Goal: Task Accomplishment & Management: Use online tool/utility

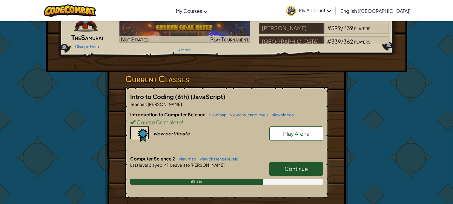
scroll to position [54, 0]
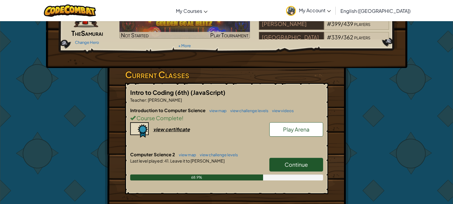
click at [295, 168] on link "Continue" at bounding box center [296, 165] width 54 height 14
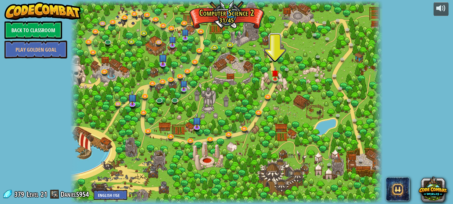
click at [279, 84] on div at bounding box center [226, 102] width 312 height 204
click at [277, 83] on link at bounding box center [276, 79] width 12 height 12
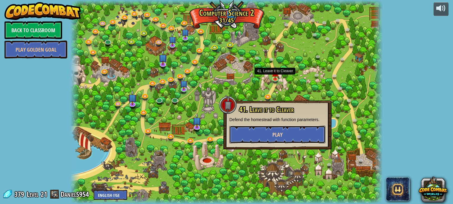
click at [263, 134] on button "Play" at bounding box center [277, 135] width 96 height 18
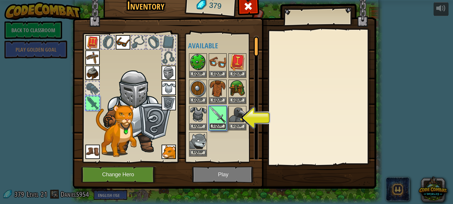
click at [217, 126] on button "Equip" at bounding box center [217, 126] width 17 height 6
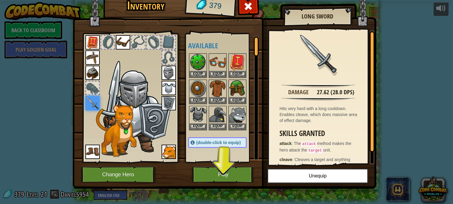
scroll to position [16, 0]
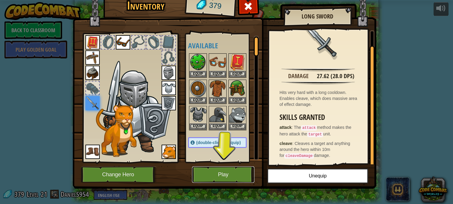
click at [231, 173] on button "Play" at bounding box center [223, 175] width 62 height 16
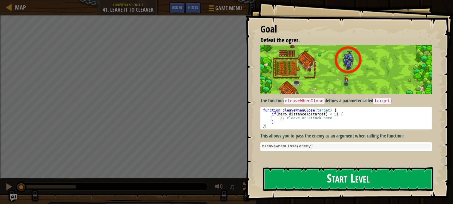
click at [301, 95] on div "The function cleaveWhenClose defines a parameter called target : function cleav…" at bounding box center [346, 98] width 172 height 106
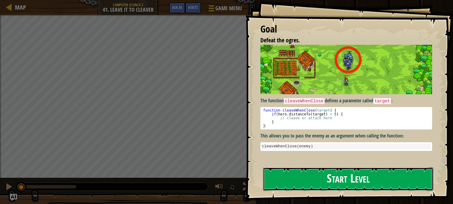
click at [355, 185] on button "Start Level" at bounding box center [348, 179] width 170 height 24
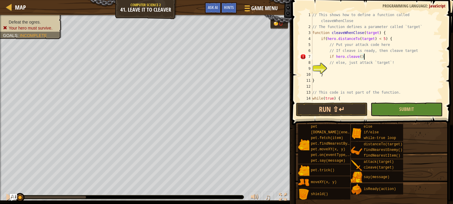
scroll to position [2, 0]
click at [365, 53] on div "// This shows how to define a function called cleaveWhenClose // The function d…" at bounding box center [377, 65] width 133 height 107
drag, startPoint x: 365, startPoint y: 54, endPoint x: 336, endPoint y: 55, distance: 28.7
click at [336, 55] on div "// This shows how to define a function called cleaveWhenClose // The function d…" at bounding box center [377, 65] width 133 height 107
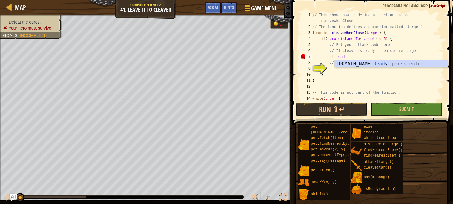
scroll to position [2, 2]
type textarea "if hero.isReady("cleave")"
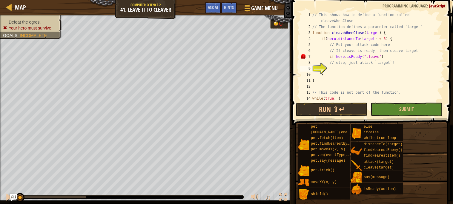
click at [362, 67] on div "// This shows how to define a function called cleaveWhenClose // The function d…" at bounding box center [377, 65] width 133 height 107
click at [388, 56] on div "// This shows how to define a function called cleaveWhenClose // The function d…" at bounding box center [377, 65] width 133 height 107
type textarea "if hero.isReady("cleave")"
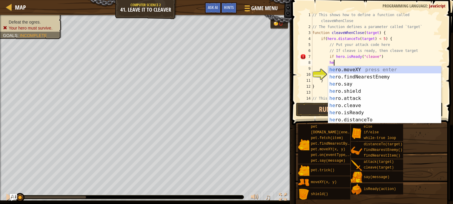
scroll to position [2, 1]
type textarea "h"
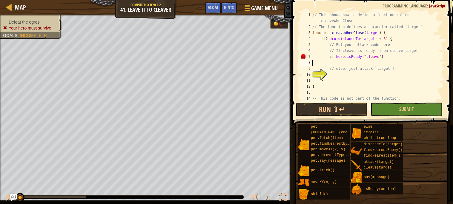
scroll to position [2, 0]
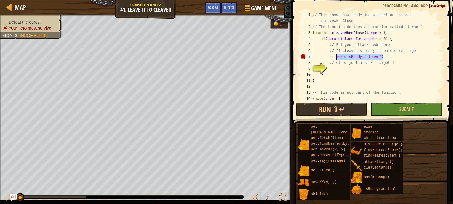
drag, startPoint x: 386, startPoint y: 55, endPoint x: 336, endPoint y: 57, distance: 49.9
click at [336, 57] on div "// This shows how to define a function called cleaveWhenClose // The function d…" at bounding box center [377, 65] width 133 height 107
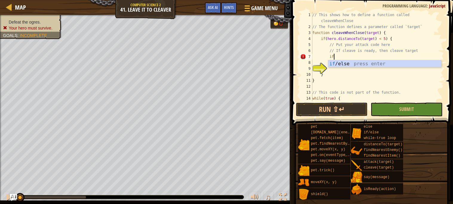
type textarea "if (enemy) {"
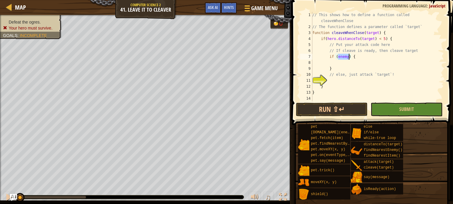
click at [359, 61] on div "// This shows how to define a function called cleaveWhenClose // The function d…" at bounding box center [377, 65] width 133 height 107
type textarea "hero.isReady("cleave")"
click at [352, 82] on div "// This shows how to define a function called cleaveWhenClose // The function d…" at bounding box center [377, 65] width 133 height 107
click at [389, 62] on div "// This shows how to define a function called cleaveWhenClose // The function d…" at bounding box center [377, 65] width 133 height 107
type textarea "hero.isReady("cleave")"
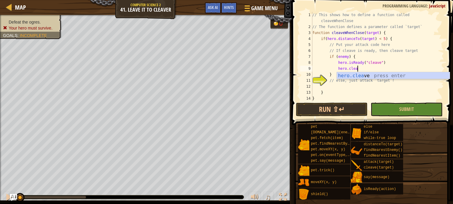
scroll to position [2, 3]
type textarea "hero.cleave(enemy);"
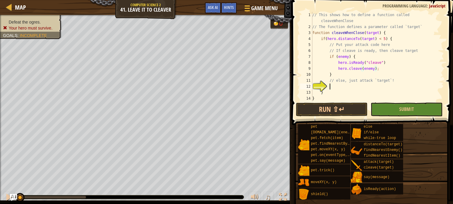
click at [384, 86] on div "// This shows how to define a function called cleaveWhenClose // The function d…" at bounding box center [377, 65] width 133 height 107
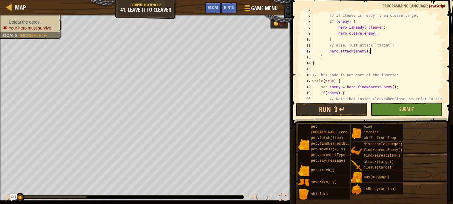
scroll to position [65, 0]
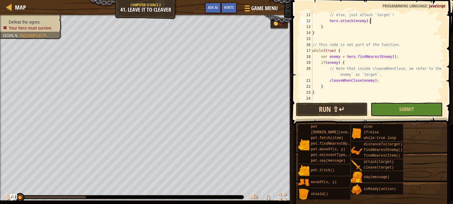
type textarea "hero.attack(enemy);"
click at [345, 106] on button "Run ⇧↵" at bounding box center [332, 110] width 72 height 14
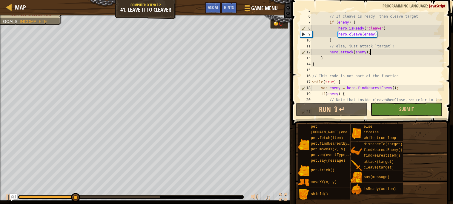
scroll to position [34, 0]
click at [329, 50] on div "// Put your attack code here // If cleave is ready, then cleave target if ( ene…" at bounding box center [377, 60] width 133 height 107
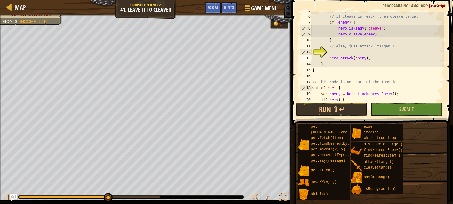
click at [331, 50] on div "// Put your attack code here // If cleave is ready, then cleave target if ( ene…" at bounding box center [377, 58] width 133 height 102
type textarea "el"
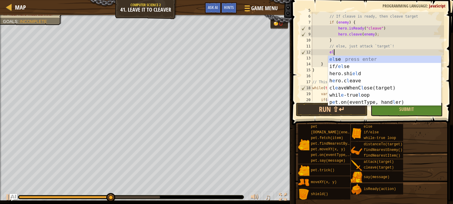
scroll to position [2, 1]
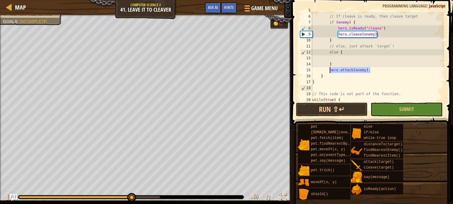
drag, startPoint x: 377, startPoint y: 71, endPoint x: 329, endPoint y: 70, distance: 47.5
click at [329, 70] on div "// Put your attack code here // If cleave is ready, then cleave target if ( ene…" at bounding box center [377, 58] width 133 height 102
type textarea "hero.attack(enemy);"
type textarea "}"
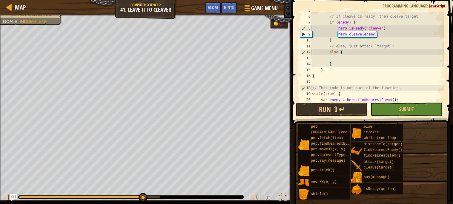
click at [334, 57] on div "// Put your attack code here // If cleave is ready, then cleave target if ( ene…" at bounding box center [377, 58] width 133 height 102
paste textarea "hero.attack(enemy);"
click at [335, 103] on button "Run ⇧↵" at bounding box center [332, 110] width 72 height 14
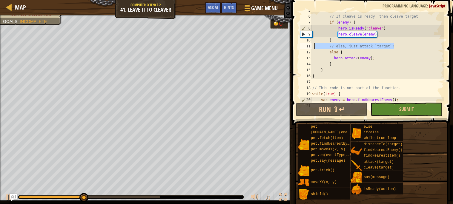
drag, startPoint x: 398, startPoint y: 46, endPoint x: 314, endPoint y: 45, distance: 83.3
click at [314, 45] on div "// Put your attack code here // If cleave is ready, then cleave target if ( ene…" at bounding box center [377, 58] width 133 height 102
type textarea "// else, just attack `target`!"
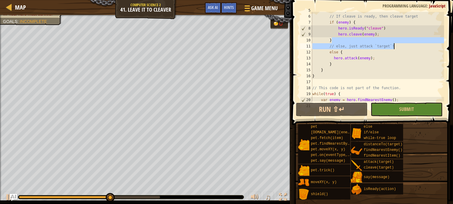
click at [347, 53] on div "// Put your attack code here // If cleave is ready, then cleave target if ( ene…" at bounding box center [377, 58] width 133 height 102
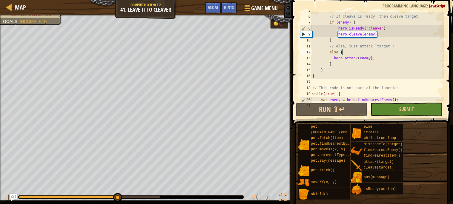
click at [333, 41] on div "// Put your attack code here // If cleave is ready, then cleave target if ( ene…" at bounding box center [377, 58] width 133 height 102
type textarea "}"
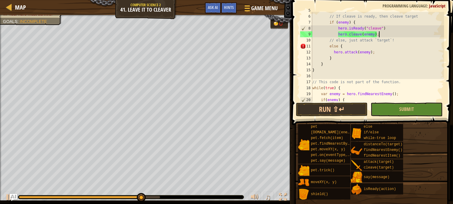
click at [320, 73] on div "// Put your attack code here // If cleave is ready, then cleave target if ( ene…" at bounding box center [377, 58] width 133 height 102
type textarea "}"
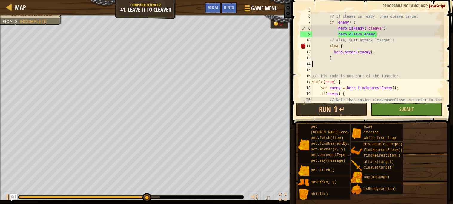
type textarea "}"
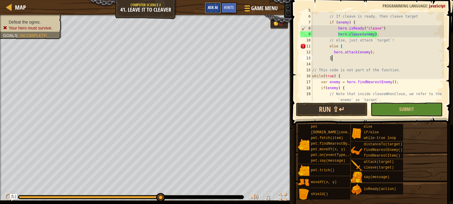
click at [211, 8] on span "Ask AI" at bounding box center [213, 7] width 10 height 6
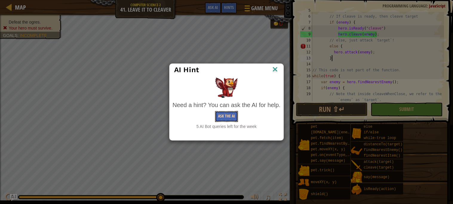
click at [227, 112] on button "Ask the AI" at bounding box center [226, 116] width 23 height 11
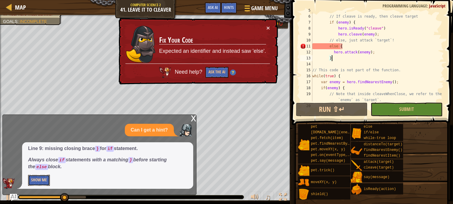
click at [32, 176] on button "Show Me" at bounding box center [39, 180] width 22 height 11
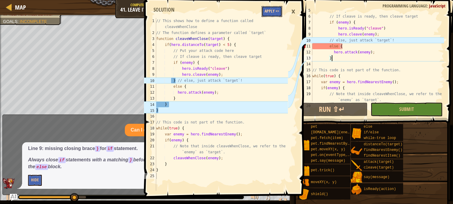
click at [270, 11] on button "Apply =>" at bounding box center [272, 11] width 21 height 11
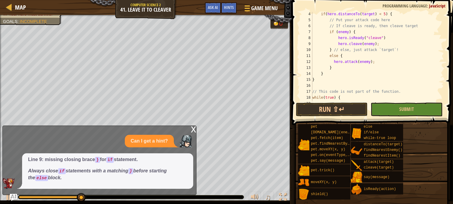
scroll to position [15, 0]
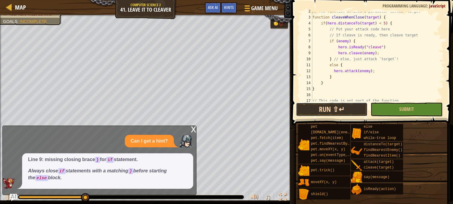
click at [339, 112] on button "Run ⇧↵" at bounding box center [332, 110] width 72 height 14
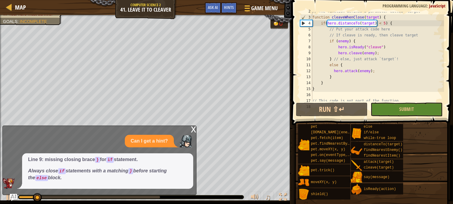
click at [190, 130] on div "x Can I get a hint? Line 9: missing closing brace } for if statement. Always cl…" at bounding box center [99, 161] width 194 height 70
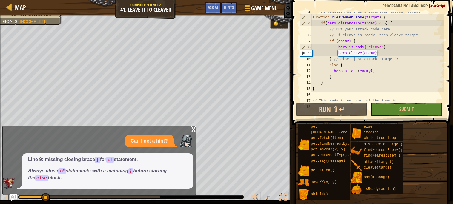
click at [192, 130] on div "x" at bounding box center [193, 129] width 5 height 6
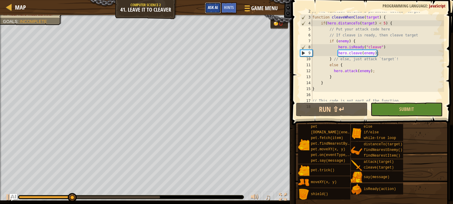
click at [215, 9] on span "Ask AI" at bounding box center [213, 7] width 10 height 6
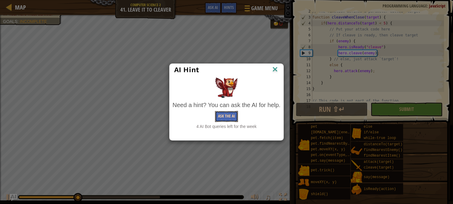
click at [218, 118] on button "Ask the AI" at bounding box center [226, 116] width 23 height 11
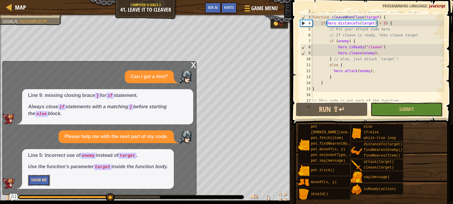
click at [43, 177] on button "Show Me" at bounding box center [39, 180] width 22 height 11
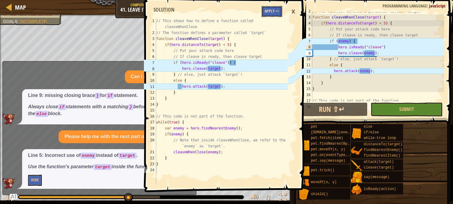
click at [274, 10] on button "Apply =>" at bounding box center [272, 11] width 21 height 11
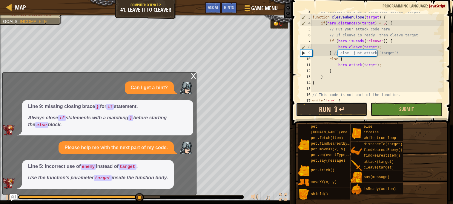
click at [326, 105] on button "Run ⇧↵" at bounding box center [332, 110] width 72 height 14
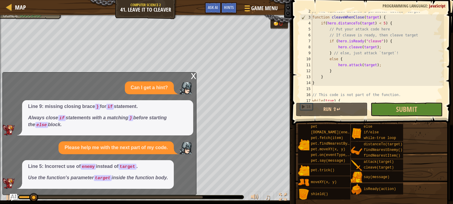
click at [191, 76] on div "x" at bounding box center [193, 76] width 5 height 6
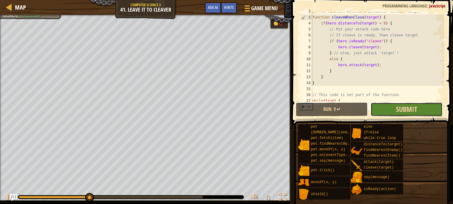
click at [405, 110] on span "Submit" at bounding box center [406, 109] width 21 height 10
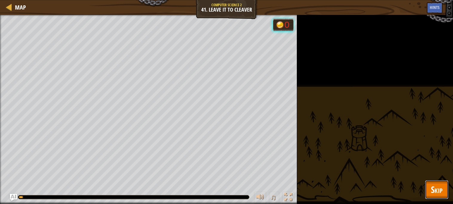
click at [432, 190] on span "Skip" at bounding box center [437, 190] width 12 height 12
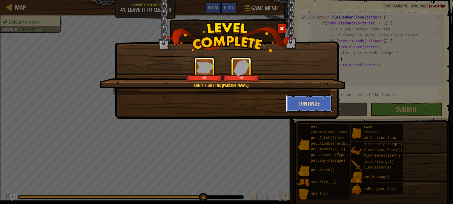
click at [319, 109] on button "Continue" at bounding box center [309, 104] width 46 height 18
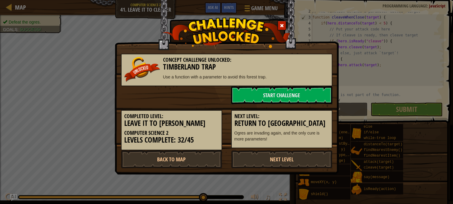
click at [315, 107] on div "Next Level: Return to Thornbush Farm Ogres are invading again, and the only cur…" at bounding box center [282, 126] width 110 height 44
click at [186, 158] on link "Back to Map" at bounding box center [171, 159] width 101 height 18
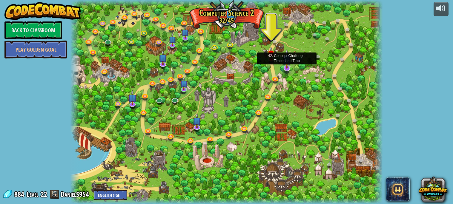
click at [286, 66] on img at bounding box center [286, 59] width 9 height 20
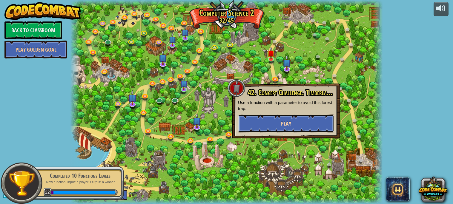
click at [296, 128] on button "Play" at bounding box center [286, 124] width 96 height 18
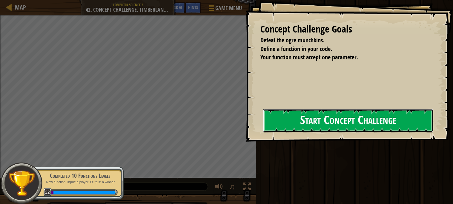
click at [320, 128] on button "Start Concept Challenge" at bounding box center [348, 121] width 170 height 24
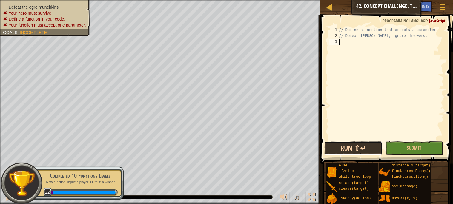
click at [340, 142] on button "Run ⇧↵" at bounding box center [353, 149] width 58 height 14
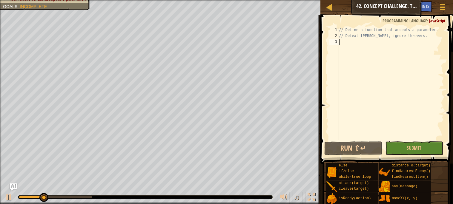
click at [356, 46] on div "// Define a function that accepts a parameter. // Defeat [PERSON_NAME], ignore …" at bounding box center [391, 89] width 106 height 125
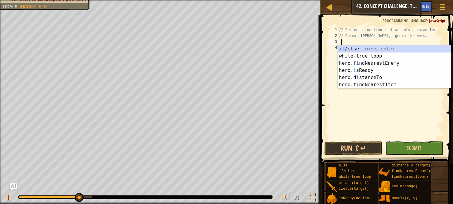
scroll to position [2, 0]
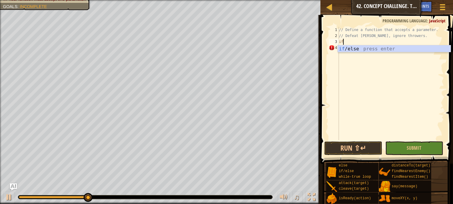
type textarea "if (enemy) {"
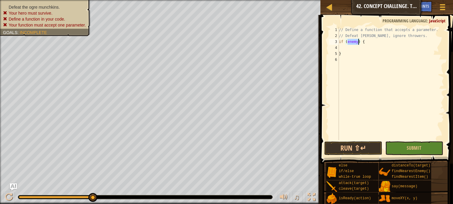
click at [375, 47] on div "// Define a function that accepts a parameter. // Defeat [PERSON_NAME], ignore …" at bounding box center [391, 89] width 106 height 125
type textarea "b"
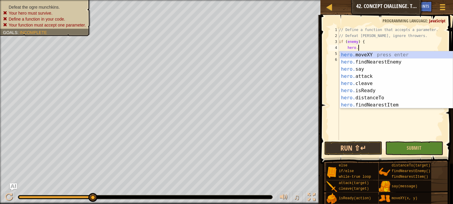
scroll to position [2, 1]
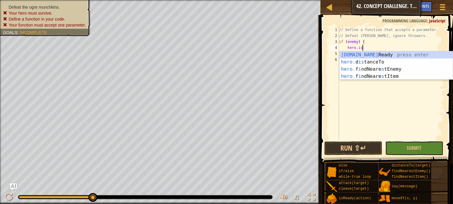
type textarea "var ready = hero.isReady("cleave");"
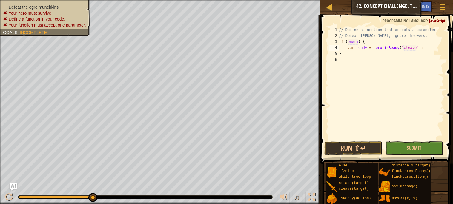
click at [427, 50] on div "// Define a function that accepts a parameter. // Defeat [PERSON_NAME], ignore …" at bounding box center [391, 89] width 106 height 125
click at [396, 56] on div "// Define a function that accepts a parameter. // Defeat [PERSON_NAME], ignore …" at bounding box center [391, 83] width 106 height 113
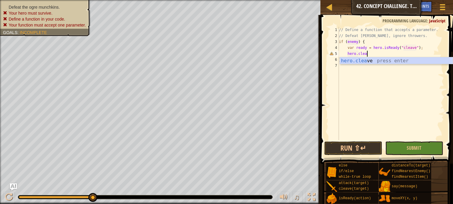
scroll to position [2, 2]
type textarea "hero.cleave(enemy);"
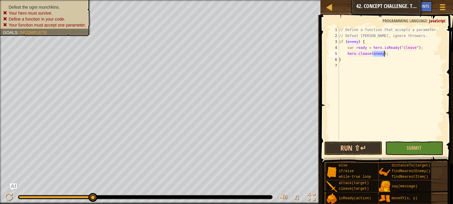
click at [370, 66] on div "// Define a function that accepts a parameter. // Defeat [PERSON_NAME], ignore …" at bounding box center [391, 89] width 106 height 125
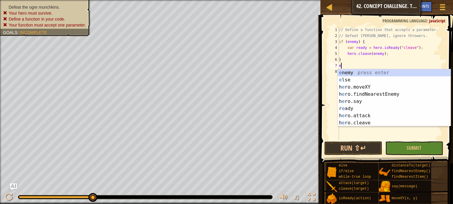
type textarea "else"
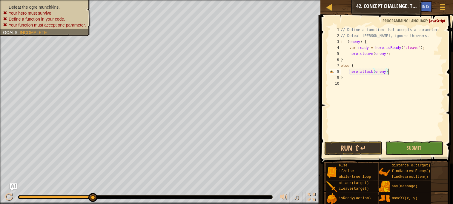
scroll to position [2, 4]
click at [353, 150] on button "Run ⇧↵" at bounding box center [353, 149] width 58 height 14
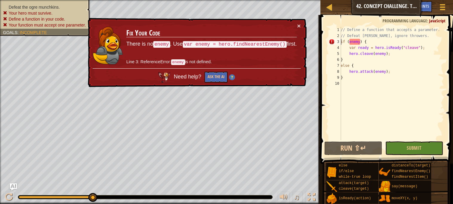
click at [342, 41] on div "// Define a function that accepts a parameter. // Defeat [PERSON_NAME], ignore …" at bounding box center [391, 89] width 104 height 125
type textarea "if (enemy) {"
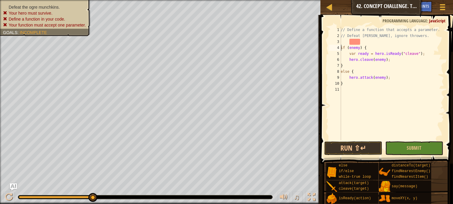
click at [348, 41] on div "// Define a function that accepts a parameter. // Defeat [PERSON_NAME], ignore …" at bounding box center [391, 89] width 104 height 125
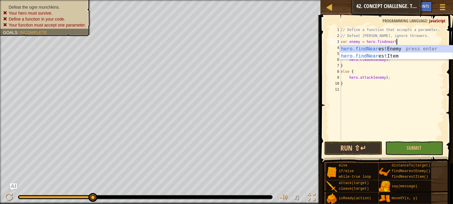
scroll to position [2, 4]
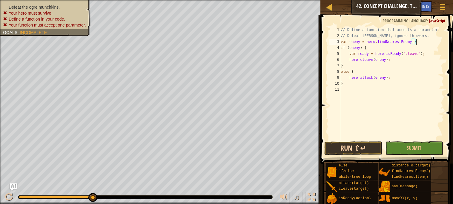
type textarea "var enemy = hero.findNearestEnemy()"
click at [370, 148] on button "Run ⇧↵" at bounding box center [353, 149] width 58 height 14
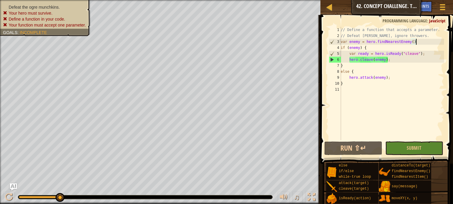
click at [418, 41] on div "// Define a function that accepts a parameter. // Defeat [PERSON_NAME], ignore …" at bounding box center [391, 89] width 104 height 125
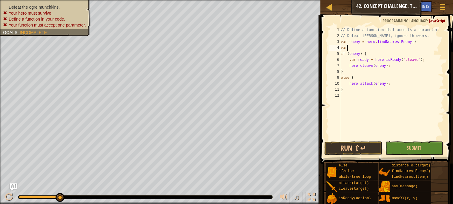
scroll to position [2, 0]
type textarea "v"
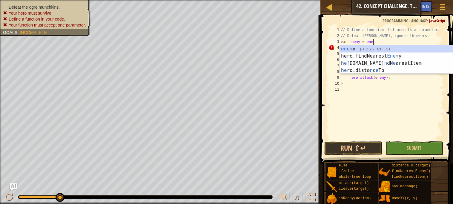
scroll to position [2, 2]
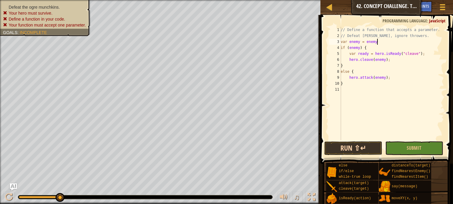
type textarea "var enemy = enemy"
click at [340, 149] on button "Run ⇧↵" at bounding box center [353, 149] width 58 height 14
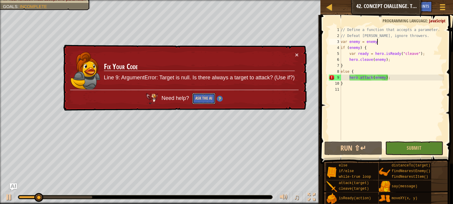
click at [215, 102] on button "Ask the AI" at bounding box center [204, 98] width 23 height 11
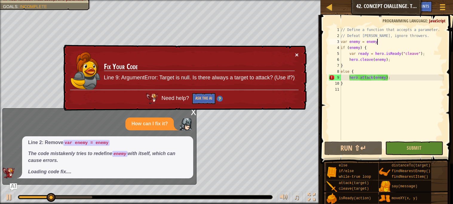
click at [295, 55] on button "×" at bounding box center [297, 56] width 4 height 6
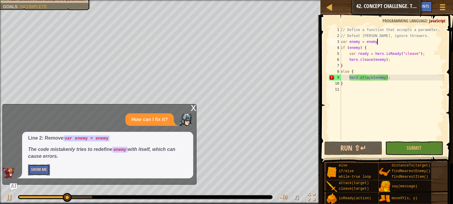
click at [32, 173] on button "Show Me" at bounding box center [39, 169] width 22 height 11
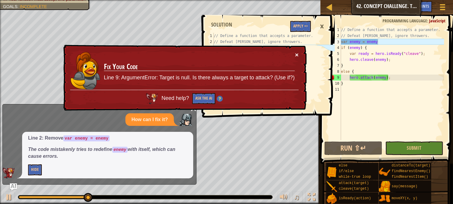
click at [296, 53] on button "×" at bounding box center [297, 56] width 4 height 6
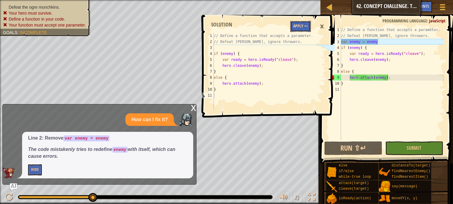
click at [297, 30] on button "Apply =>" at bounding box center [300, 26] width 21 height 11
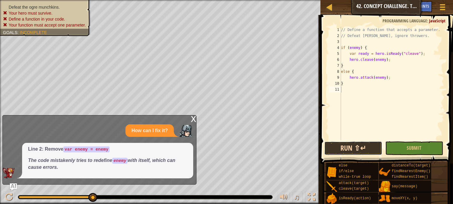
click at [357, 147] on button "Run ⇧↵" at bounding box center [353, 149] width 58 height 14
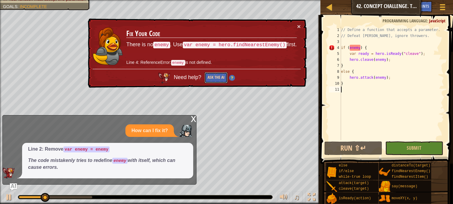
click at [224, 75] on button "Ask the AI" at bounding box center [215, 77] width 23 height 11
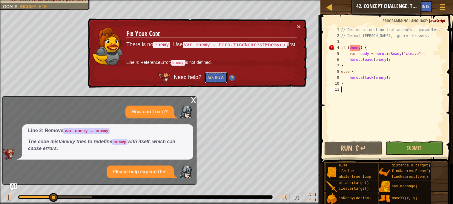
click at [218, 76] on button "Ask the AI" at bounding box center [215, 78] width 23 height 11
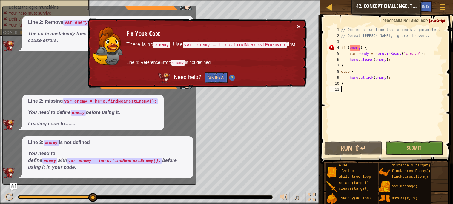
scroll to position [63, 0]
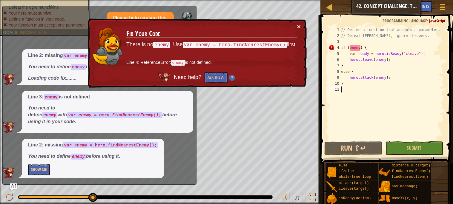
click at [297, 24] on button "×" at bounding box center [299, 27] width 4 height 6
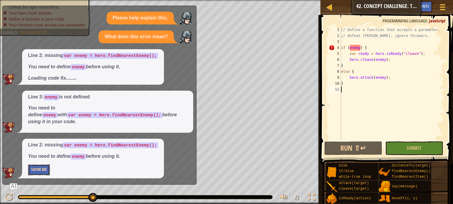
click at [33, 174] on button "Show Me" at bounding box center [39, 169] width 22 height 11
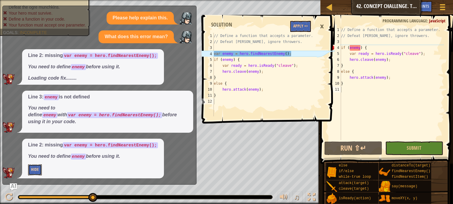
scroll to position [63, 0]
click at [297, 28] on button "Apply =>" at bounding box center [300, 26] width 21 height 11
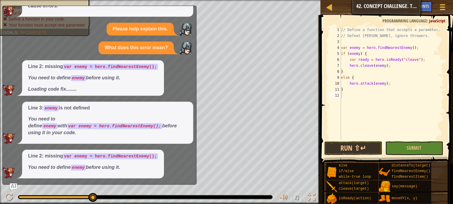
scroll to position [52, 0]
click at [342, 147] on button "Run ⇧↵" at bounding box center [353, 149] width 58 height 14
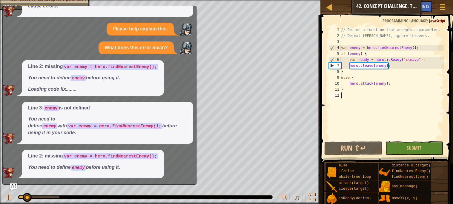
scroll to position [0, 0]
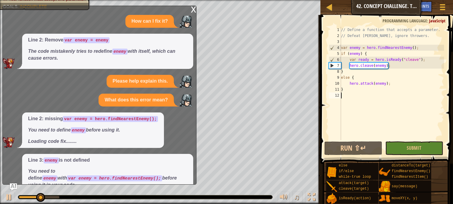
click at [195, 12] on div "x" at bounding box center [193, 9] width 5 height 6
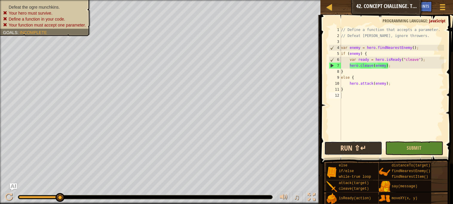
click at [342, 146] on button "Run ⇧↵" at bounding box center [353, 149] width 58 height 14
click at [428, 4] on span "Hints" at bounding box center [424, 6] width 10 height 6
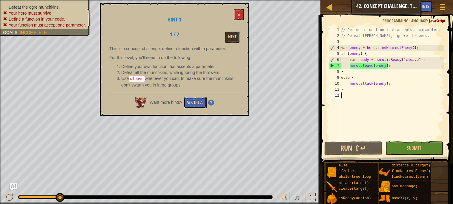
click at [196, 100] on button "Ask the AI" at bounding box center [195, 102] width 23 height 11
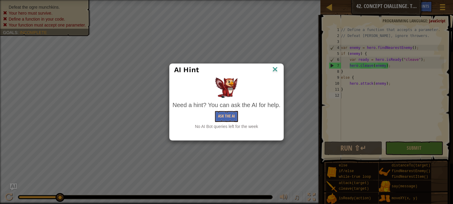
click at [274, 75] on div "AI Hint" at bounding box center [227, 70] width 114 height 12
click at [274, 73] on img at bounding box center [275, 69] width 8 height 9
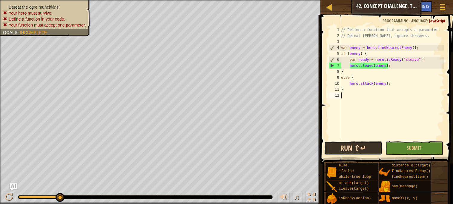
click at [348, 152] on button "Run ⇧↵" at bounding box center [353, 149] width 58 height 14
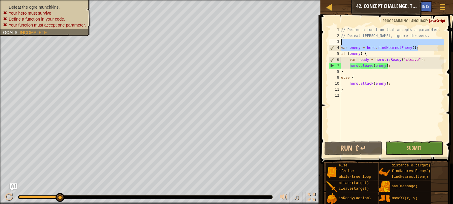
drag, startPoint x: 425, startPoint y: 46, endPoint x: 339, endPoint y: 42, distance: 85.7
click at [339, 42] on div "1 2 3 4 5 6 7 8 9 10 11 12 // Define a function that accepts a parameter. // De…" at bounding box center [385, 83] width 116 height 113
type textarea "var enemy = hero.findNearestEnemy();"
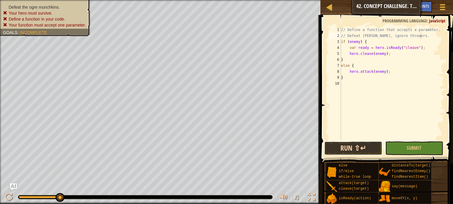
click at [340, 146] on button "Run ⇧↵" at bounding box center [353, 149] width 58 height 14
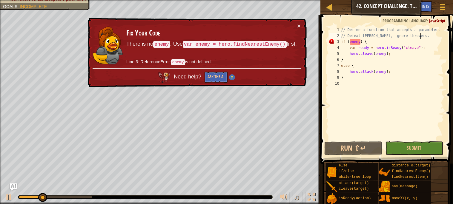
click at [369, 41] on div "// Define a function that accepts a parameter. // Defeat [PERSON_NAME], ignore …" at bounding box center [392, 89] width 104 height 125
type textarea "if (enemy) {"
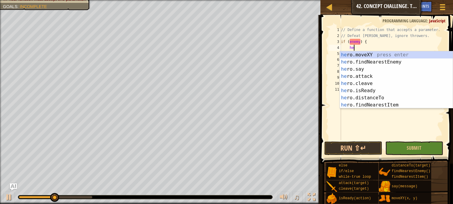
type textarea "h"
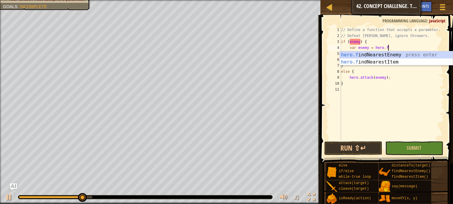
type textarea "var enemy = hero.find"
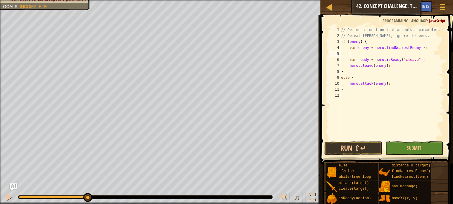
scroll to position [2, 0]
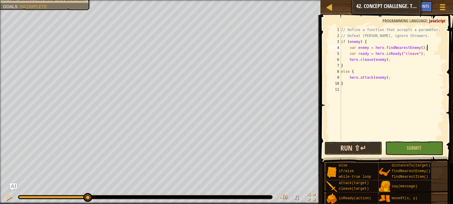
click at [357, 149] on button "Run ⇧↵" at bounding box center [353, 149] width 58 height 14
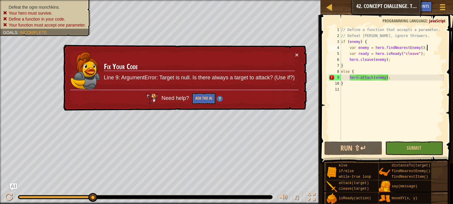
click at [392, 78] on div "// Define a function that accepts a parameter. // Defeat [PERSON_NAME], ignore …" at bounding box center [392, 89] width 104 height 125
type textarea "hero.attack(enemy);"
click at [349, 79] on div "// Define a function that accepts a parameter. // Defeat [PERSON_NAME], ignore …" at bounding box center [392, 89] width 104 height 125
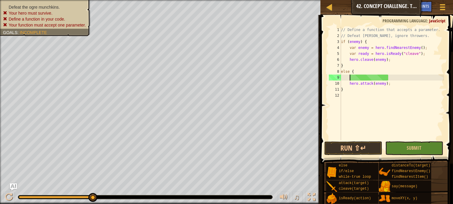
click at [353, 79] on div "// Define a function that accepts a parameter. // Defeat [PERSON_NAME], ignore …" at bounding box center [392, 89] width 104 height 125
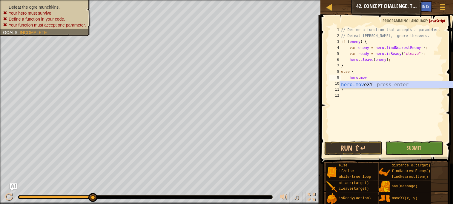
scroll to position [2, 2]
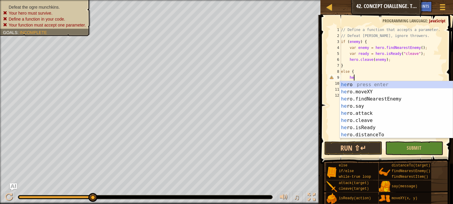
type textarea "h"
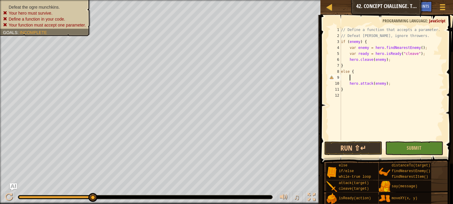
scroll to position [2, 0]
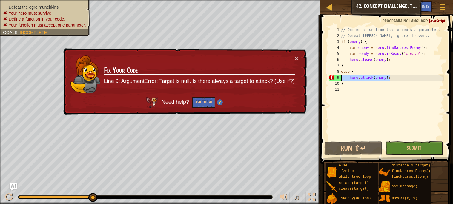
drag, startPoint x: 398, startPoint y: 76, endPoint x: 338, endPoint y: 75, distance: 60.6
click at [338, 75] on div "else { 1 2 3 4 5 6 7 8 9 10 11 // Define a function that accepts a parameter. /…" at bounding box center [385, 83] width 116 height 113
type textarea "hero.attack(enemy);"
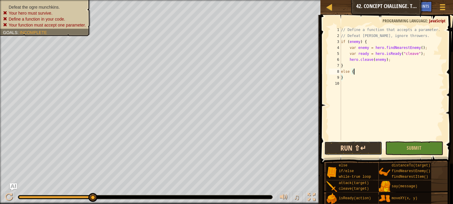
click at [361, 150] on button "Run ⇧↵" at bounding box center [353, 149] width 58 height 14
click at [431, 45] on div "// Define a function that accepts a parameter. // Defeat [PERSON_NAME], ignore …" at bounding box center [392, 89] width 104 height 125
type textarea "var enemy = hero.findNearestEnemy();"
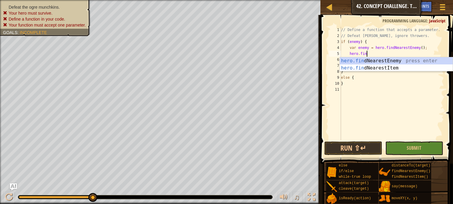
type textarea "hero.find"
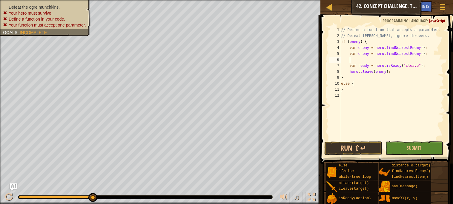
scroll to position [2, 0]
type textarea "c"
type textarea "hero.cleave(enemy);"
click at [364, 147] on button "Run ⇧↵" at bounding box center [353, 149] width 58 height 14
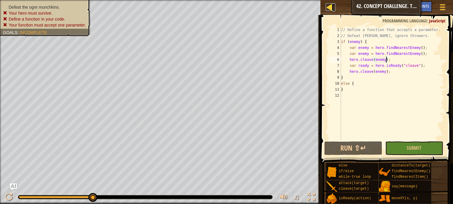
click at [330, 8] on div at bounding box center [329, 6] width 7 height 7
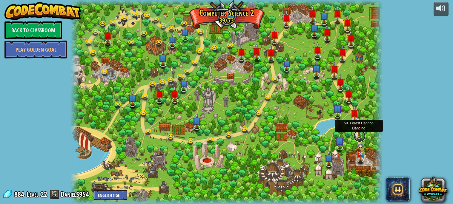
click at [362, 136] on link at bounding box center [359, 136] width 12 height 12
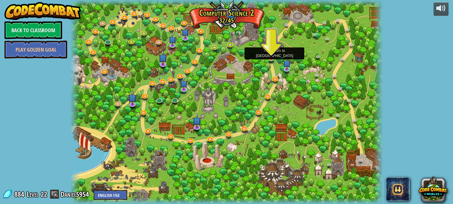
click at [272, 56] on img at bounding box center [270, 49] width 7 height 17
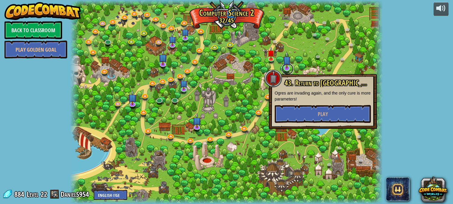
click at [284, 72] on link at bounding box center [288, 69] width 12 height 12
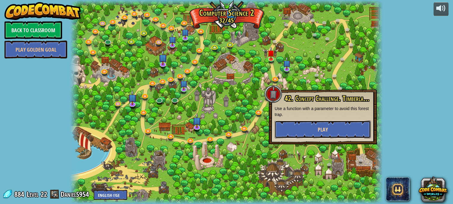
click at [305, 125] on button "Play" at bounding box center [323, 130] width 96 height 18
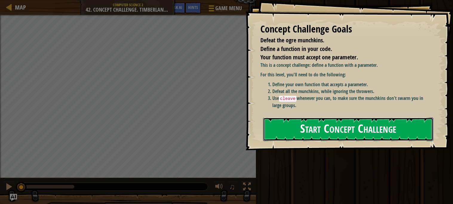
click at [358, 125] on button "Start Concept Challenge" at bounding box center [348, 130] width 170 height 24
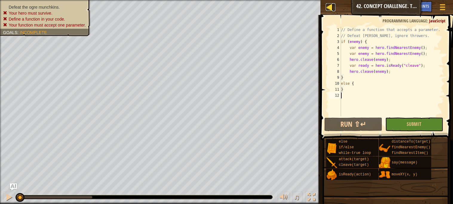
click at [329, 10] on div at bounding box center [329, 6] width 7 height 7
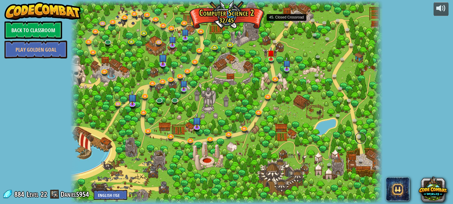
click at [359, 135] on link at bounding box center [360, 138] width 12 height 12
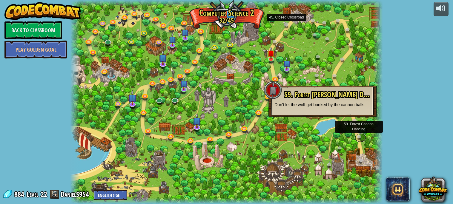
click at [361, 139] on link at bounding box center [360, 137] width 12 height 9
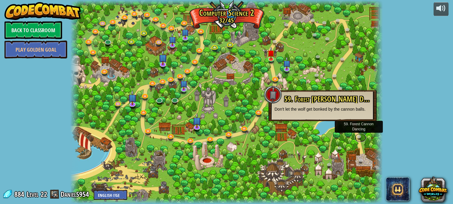
click at [359, 137] on link at bounding box center [360, 137] width 12 height 9
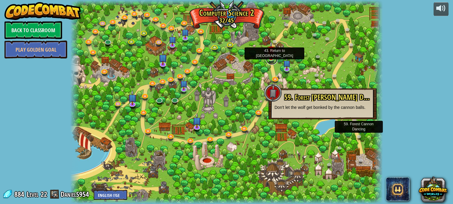
click at [267, 59] on link at bounding box center [272, 59] width 12 height 12
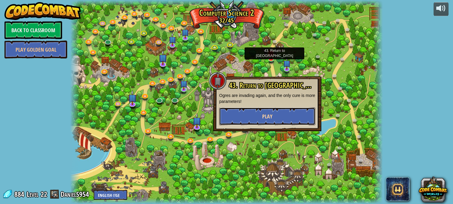
click at [271, 116] on span "Play" at bounding box center [267, 116] width 10 height 7
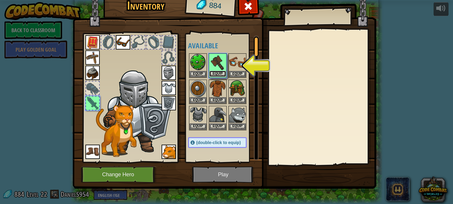
click at [221, 76] on button "Equip" at bounding box center [217, 74] width 17 height 6
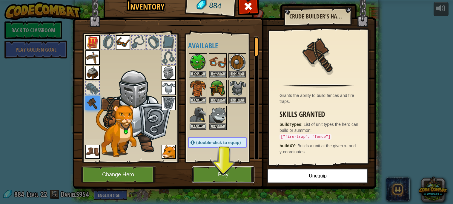
click at [229, 173] on button "Play" at bounding box center [223, 175] width 62 height 16
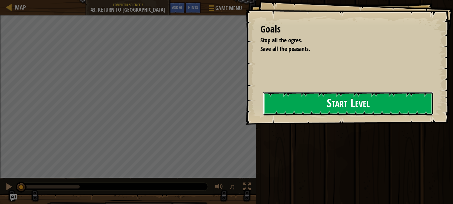
click at [286, 112] on button "Start Level" at bounding box center [348, 104] width 170 height 24
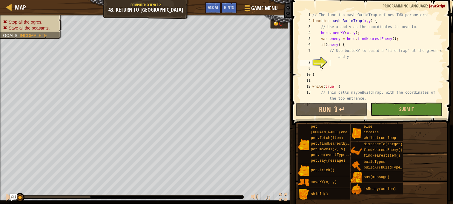
click at [338, 65] on div "// The function maybeBuildTrap defines TWO parameters! function maybeBuildTrap …" at bounding box center [377, 63] width 133 height 102
click at [275, 6] on span "Game Menu" at bounding box center [264, 8] width 28 height 8
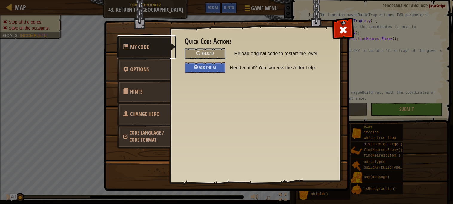
click at [131, 50] on span "My Code" at bounding box center [139, 46] width 19 height 7
click at [136, 57] on link "My Code" at bounding box center [146, 47] width 59 height 23
click at [142, 66] on span "Options" at bounding box center [139, 69] width 19 height 7
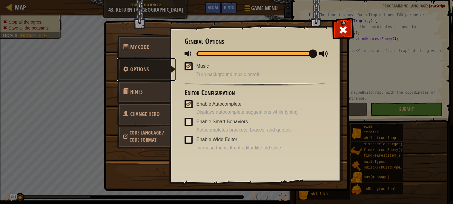
scroll to position [1, 0]
click at [345, 36] on div at bounding box center [342, 28] width 19 height 19
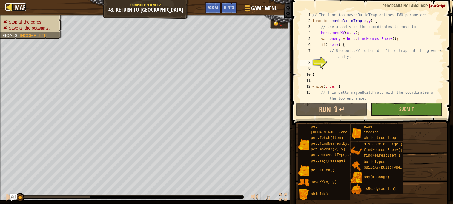
click at [9, 4] on div at bounding box center [8, 6] width 7 height 7
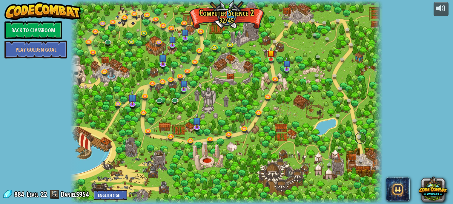
click at [355, 140] on link at bounding box center [360, 138] width 12 height 12
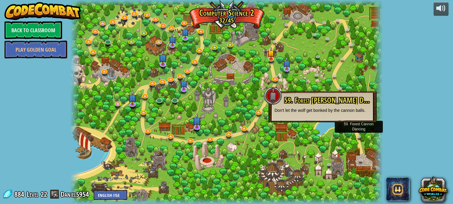
click at [272, 64] on div at bounding box center [226, 102] width 312 height 204
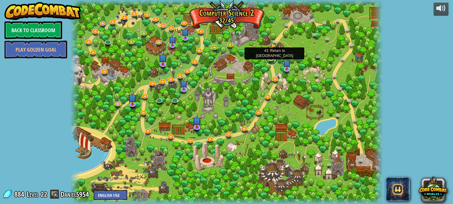
click at [270, 63] on link at bounding box center [272, 59] width 12 height 12
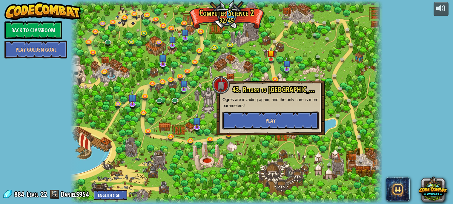
click at [268, 116] on button "Play" at bounding box center [270, 121] width 96 height 18
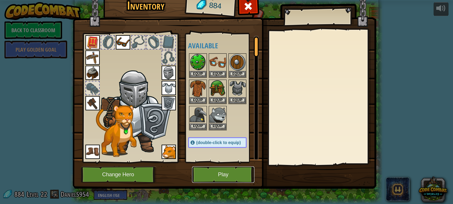
click at [244, 175] on button "Play" at bounding box center [223, 175] width 62 height 16
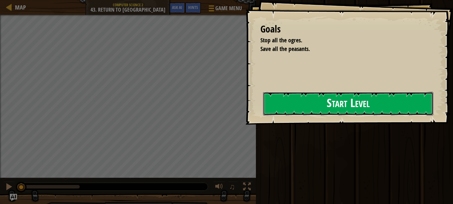
click at [347, 107] on button "Start Level" at bounding box center [348, 104] width 170 height 24
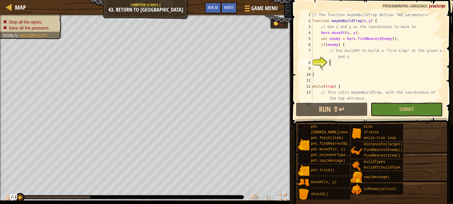
click at [366, 22] on div "// The function maybeBuildTrap defines TWO parameters! function maybeBuildTrap …" at bounding box center [377, 63] width 133 height 102
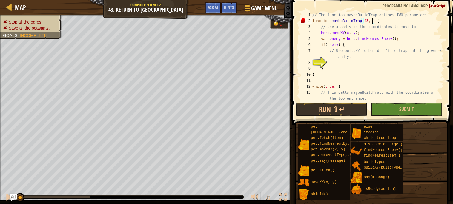
scroll to position [2, 5]
click at [350, 32] on div "// The function maybeBuildTrap defines TWO parameters! function maybeBuildTrap …" at bounding box center [377, 63] width 133 height 102
click at [368, 21] on div "// The function maybeBuildTrap defines TWO parameters! function maybeBuildTrap …" at bounding box center [377, 63] width 133 height 102
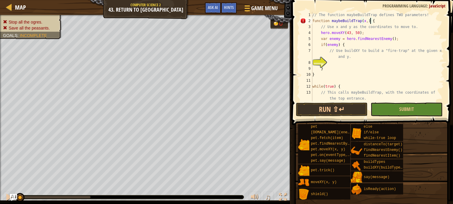
type textarea "function maybeBuildTrap(x, y) {"
click at [347, 63] on div "// The function maybeBuildTrap defines TWO parameters! function maybeBuildTrap …" at bounding box center [377, 63] width 133 height 102
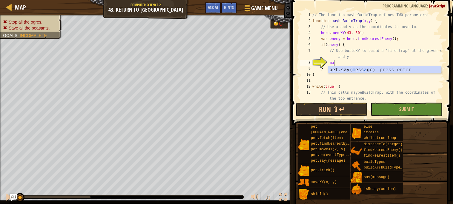
scroll to position [2, 1]
type textarea "m"
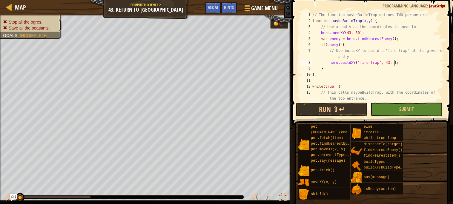
scroll to position [2, 7]
type textarea "hero.buildXY("fire-trap", 43, 50);"
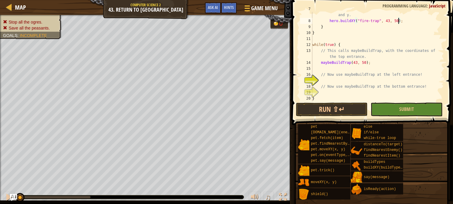
scroll to position [47, 0]
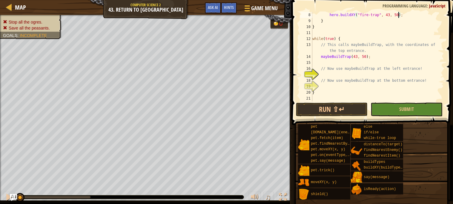
click at [342, 74] on div "hero . buildXY ( "fire-trap" , 43 , 50 ) ; } } while ( true ) { // This calls m…" at bounding box center [377, 63] width 133 height 102
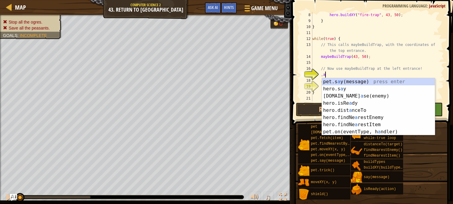
type textarea ","
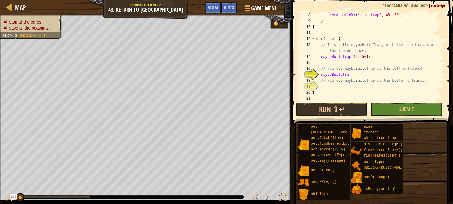
scroll to position [2, 2]
type textarea "maybeBuildTrap"
type textarea "maybeBuildTrap (25 , 34);"
click at [339, 86] on div "hero . buildXY ( "fire-trap" , 43 , 50 ) ; } } while ( true ) { // This calls m…" at bounding box center [377, 63] width 133 height 102
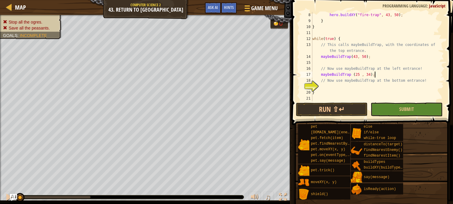
scroll to position [2, 0]
type textarea "h"
click at [346, 107] on button "Run ⇧↵" at bounding box center [332, 110] width 72 height 14
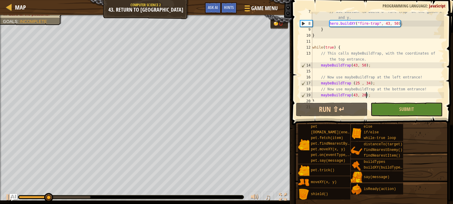
scroll to position [0, 0]
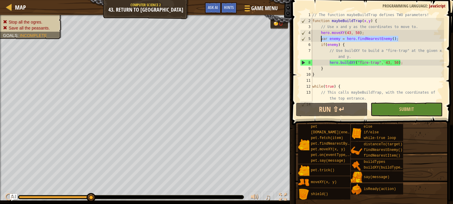
drag, startPoint x: 400, startPoint y: 38, endPoint x: 321, endPoint y: 39, distance: 79.4
click at [321, 39] on div "// The function maybeBuildTrap defines TWO parameters! function maybeBuildTrap …" at bounding box center [377, 63] width 133 height 102
type textarea "var enemy = hero.findNearestEnemy();"
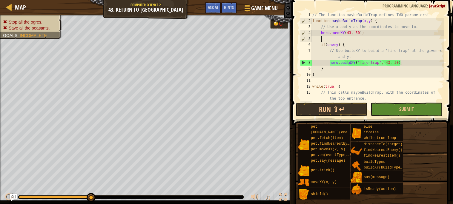
scroll to position [2, 0]
type textarea "hero.moveXY(43, 50);"
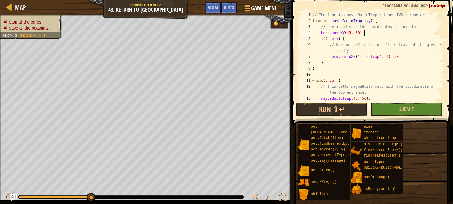
click at [317, 30] on div "// The function maybeBuildTrap defines TWO parameters! function maybeBuildTrap …" at bounding box center [377, 63] width 133 height 102
click at [320, 33] on div "// The function maybeBuildTrap defines TWO parameters! function maybeBuildTrap …" at bounding box center [377, 57] width 133 height 90
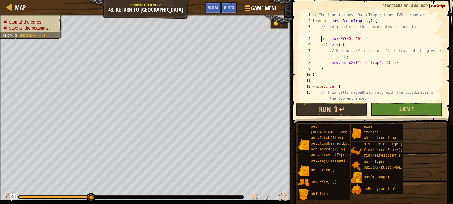
click at [321, 32] on div "// The function maybeBuildTrap defines TWO parameters! function maybeBuildTrap …" at bounding box center [377, 63] width 133 height 102
paste textarea "var enemy = hero.findNearestEnemy();"
type textarea "var enemy = hero.findNearestEnemy();"
click at [350, 108] on button "Run ⇧↵" at bounding box center [332, 110] width 72 height 14
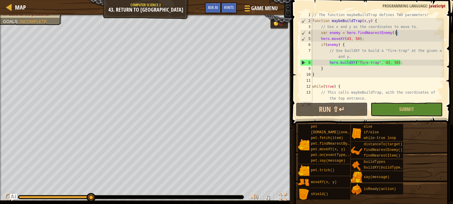
drag, startPoint x: 406, startPoint y: 31, endPoint x: 396, endPoint y: 32, distance: 9.6
click at [396, 32] on div "// The function maybeBuildTrap defines TWO parameters! function maybeBuildTrap …" at bounding box center [377, 63] width 133 height 102
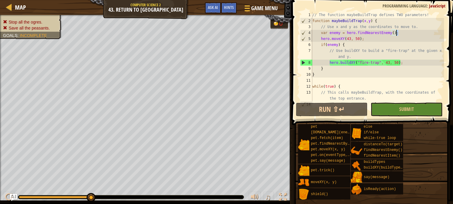
click at [398, 32] on div "// The function maybeBuildTrap defines TWO parameters! function maybeBuildTrap …" at bounding box center [377, 57] width 133 height 90
drag, startPoint x: 399, startPoint y: 33, endPoint x: 388, endPoint y: 31, distance: 10.4
click at [388, 31] on div "// The function maybeBuildTrap defines TWO parameters! function maybeBuildTrap …" at bounding box center [377, 63] width 133 height 102
click at [401, 31] on div "// The function maybeBuildTrap defines TWO parameters! function maybeBuildTrap …" at bounding box center [377, 57] width 133 height 90
drag, startPoint x: 403, startPoint y: 32, endPoint x: 316, endPoint y: 34, distance: 86.6
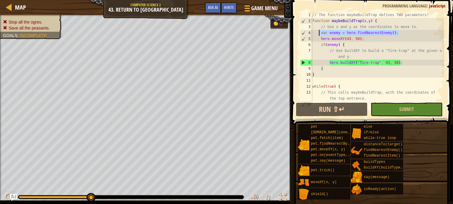
click at [316, 34] on div "// The function maybeBuildTrap defines TWO parameters! function maybeBuildTrap …" at bounding box center [377, 63] width 133 height 102
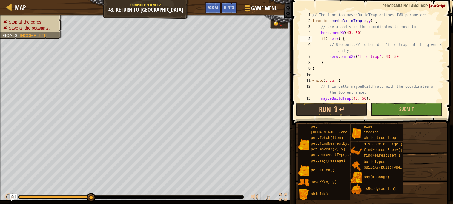
click at [317, 37] on div "// The function maybeBuildTrap defines TWO parameters! function maybeBuildTrap …" at bounding box center [377, 63] width 133 height 102
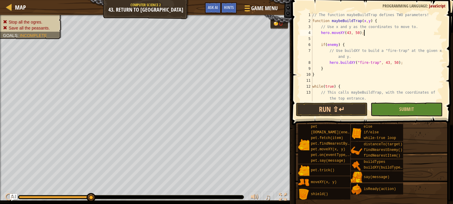
click at [370, 33] on div "// The function maybeBuildTrap defines TWO parameters! function maybeBuildTrap …" at bounding box center [377, 63] width 133 height 102
type textarea "hero.moveXY(43, 50);"
drag, startPoint x: 367, startPoint y: 33, endPoint x: 319, endPoint y: 33, distance: 48.1
click at [319, 33] on div "// The function maybeBuildTrap defines TWO parameters! function maybeBuildTrap …" at bounding box center [377, 63] width 133 height 102
click at [316, 110] on button "Run ⇧↵" at bounding box center [332, 110] width 72 height 14
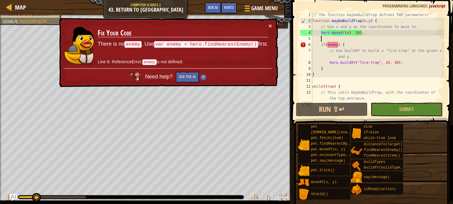
click at [324, 38] on div "// The function maybeBuildTrap defines TWO parameters! function maybeBuildTrap …" at bounding box center [377, 63] width 133 height 102
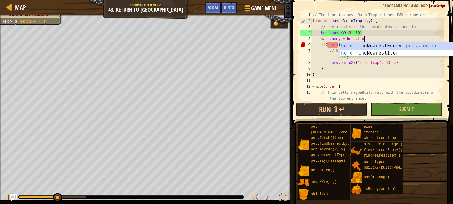
type textarea "var enemy = hero.find"
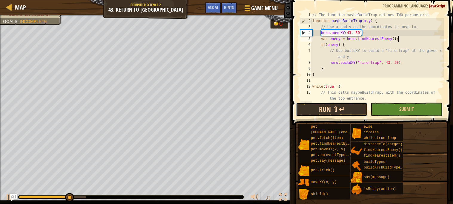
click at [331, 112] on button "Run ⇧↵" at bounding box center [332, 110] width 72 height 14
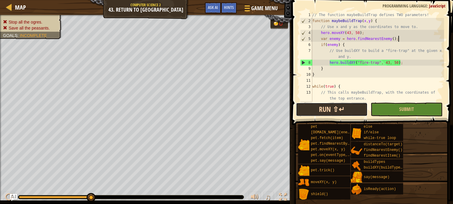
click at [336, 113] on button "Run ⇧↵" at bounding box center [332, 110] width 72 height 14
click at [391, 58] on div "// The function maybeBuildTrap defines TWO parameters! function maybeBuildTrap …" at bounding box center [377, 63] width 133 height 102
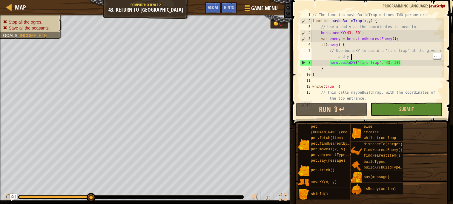
click at [390, 64] on div "// The function maybeBuildTrap defines TWO parameters! function maybeBuildTrap …" at bounding box center [377, 63] width 133 height 102
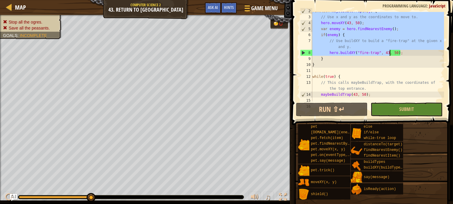
scroll to position [9, 0]
click at [390, 56] on div "function maybeBuildTrap ( x , y ) { // Use x and y as the coordinates to move t…" at bounding box center [377, 60] width 133 height 102
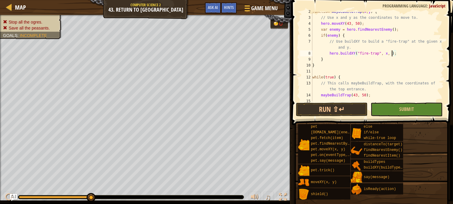
scroll to position [2, 7]
click at [313, 105] on button "Run ⇧↵" at bounding box center [332, 110] width 72 height 14
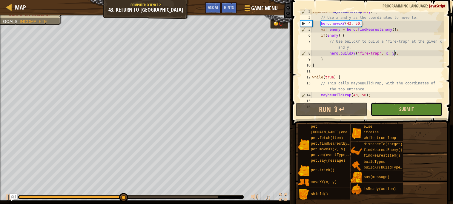
click at [407, 113] on button "Submit" at bounding box center [406, 110] width 72 height 14
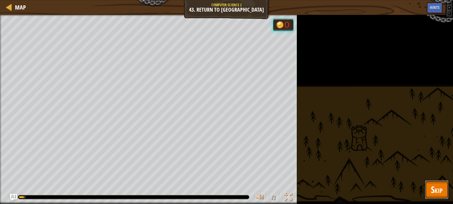
click at [442, 189] on span "Skip" at bounding box center [437, 190] width 12 height 12
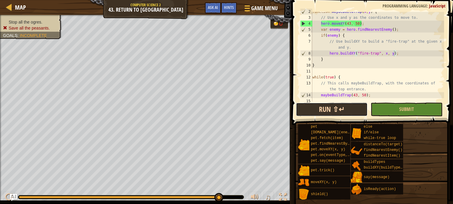
click at [315, 110] on button "Run ⇧↵" at bounding box center [332, 110] width 72 height 14
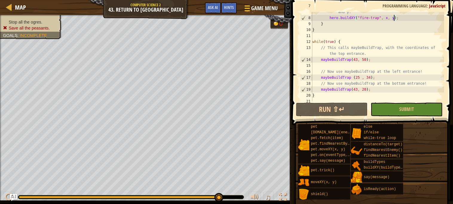
scroll to position [44, 0]
click at [319, 78] on div "// Use buildXY to build a "fire-trap" at the given x and y. hero . buildXY ( "f…" at bounding box center [377, 56] width 133 height 107
type textarea "maybeBuildTrap (25 , 34);"
click at [320, 76] on div "// Use buildXY to build a "fire-trap" at the given x and y. hero . buildXY ( "f…" at bounding box center [377, 56] width 133 height 107
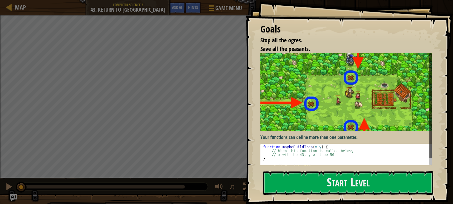
scroll to position [7, 0]
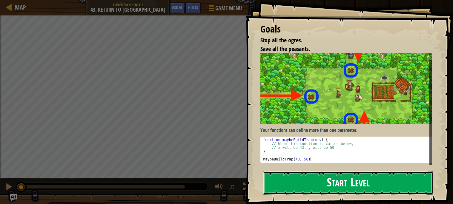
click at [304, 173] on button "Start Level" at bounding box center [348, 183] width 170 height 24
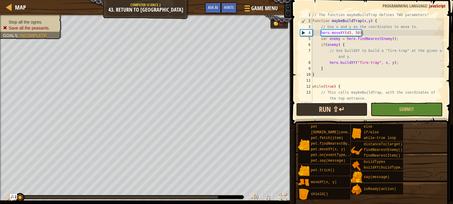
click at [361, 113] on button "Run ⇧↵" at bounding box center [332, 110] width 72 height 14
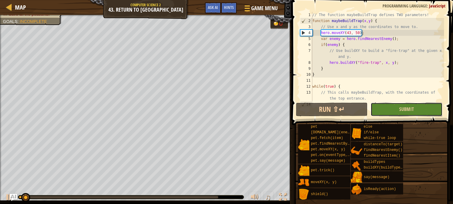
click at [423, 116] on button "Submit" at bounding box center [406, 110] width 72 height 14
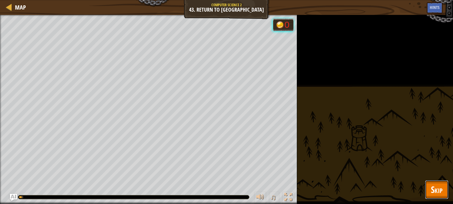
click at [439, 187] on span "Skip" at bounding box center [437, 190] width 12 height 12
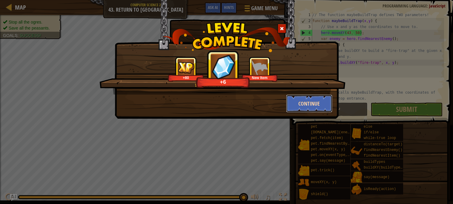
click at [311, 108] on button "Continue" at bounding box center [309, 104] width 46 height 18
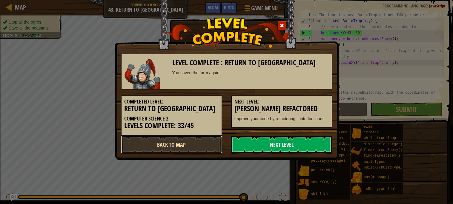
click at [135, 145] on link "Back to Map" at bounding box center [171, 145] width 101 height 18
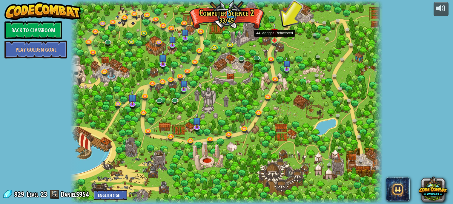
click at [276, 40] on img at bounding box center [274, 32] width 7 height 17
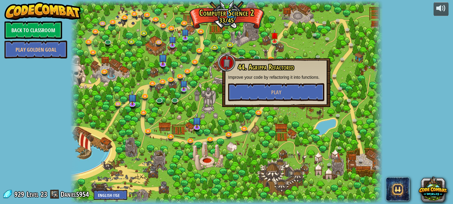
click at [268, 13] on div at bounding box center [226, 102] width 312 height 204
